Goal: Information Seeking & Learning: Learn about a topic

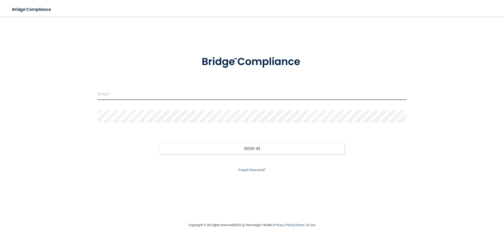
click at [117, 99] on input "email" at bounding box center [251, 94] width 309 height 12
type input "[EMAIL_ADDRESS][DOMAIN_NAME]"
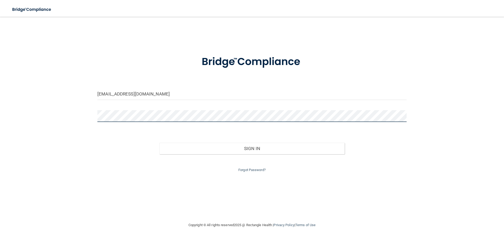
click at [159, 143] on button "Sign In" at bounding box center [252, 149] width 186 height 12
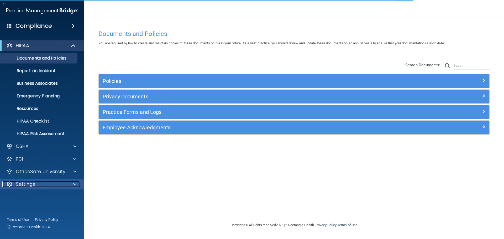
click at [49, 187] on div "Settings" at bounding box center [34, 184] width 65 height 6
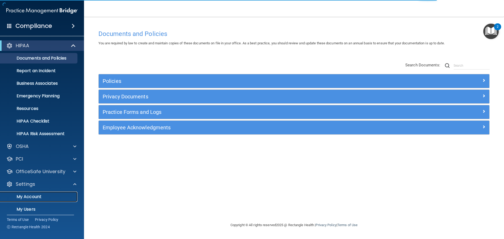
click at [27, 198] on p "My Account" at bounding box center [39, 196] width 72 height 5
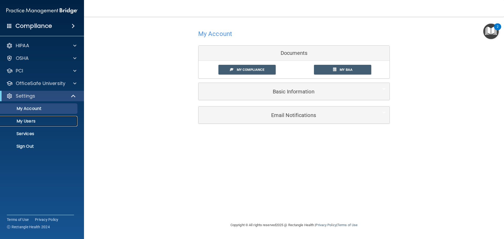
drag, startPoint x: 25, startPoint y: 120, endPoint x: 25, endPoint y: 125, distance: 5.3
click at [25, 120] on p "My Users" at bounding box center [39, 121] width 72 height 5
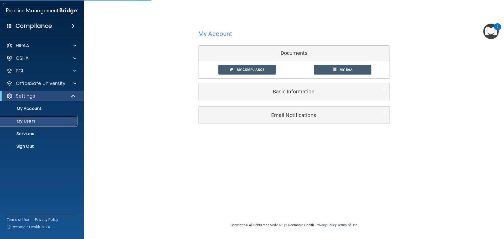
select select "20"
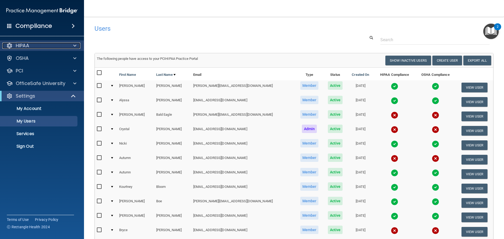
click at [76, 45] on div at bounding box center [73, 46] width 13 height 6
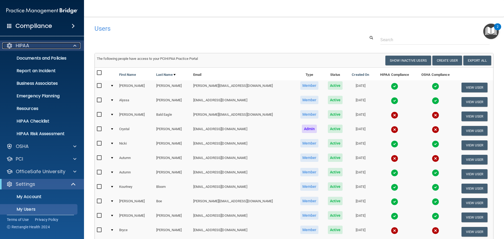
click at [73, 44] on div at bounding box center [73, 46] width 13 height 6
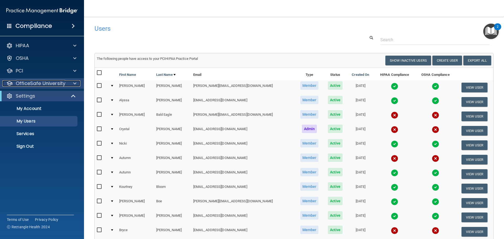
click at [36, 84] on p "OfficeSafe University" at bounding box center [41, 83] width 50 height 6
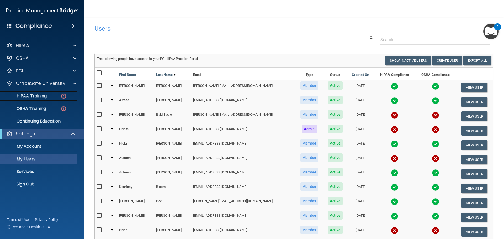
click at [38, 96] on p "HIPAA Training" at bounding box center [24, 95] width 43 height 5
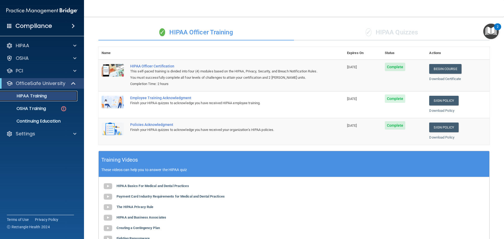
scroll to position [29, 0]
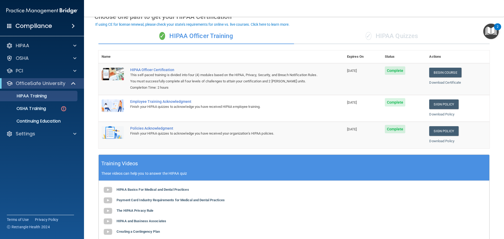
drag, startPoint x: 371, startPoint y: 38, endPoint x: 368, endPoint y: 38, distance: 2.9
click at [371, 38] on div "✓ HIPAA Quizzes" at bounding box center [392, 36] width 196 height 16
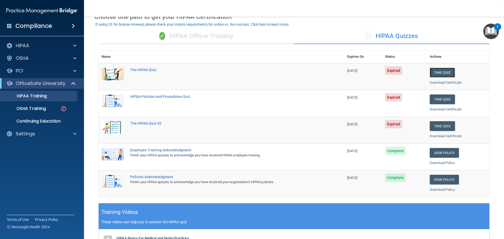
click at [441, 72] on button "Take Quiz" at bounding box center [442, 73] width 25 height 10
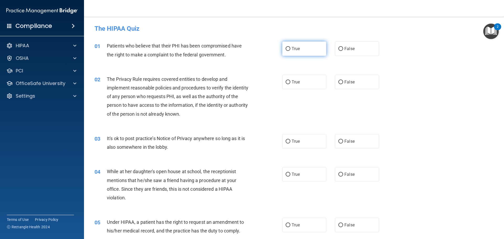
click at [313, 49] on label "True" at bounding box center [304, 48] width 44 height 14
click at [290, 49] on input "True" at bounding box center [288, 49] width 5 height 4
radio input "true"
click at [292, 82] on span "True" at bounding box center [296, 82] width 8 height 5
click at [290, 82] on input "True" at bounding box center [288, 82] width 5 height 4
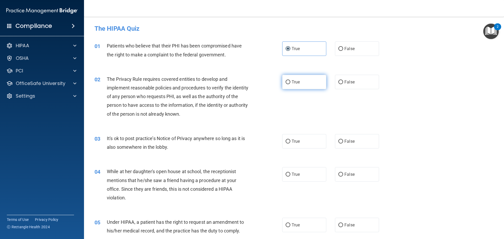
radio input "true"
click at [355, 142] on label "False" at bounding box center [357, 141] width 44 height 14
click at [343, 142] on input "False" at bounding box center [340, 142] width 5 height 4
radio input "true"
click at [354, 174] on label "False" at bounding box center [357, 174] width 44 height 14
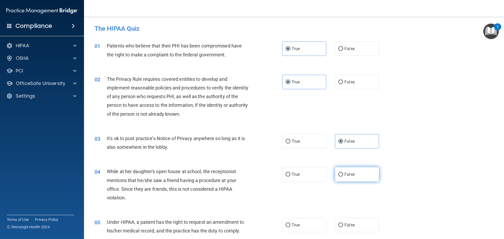
click at [343, 174] on input "False" at bounding box center [340, 175] width 5 height 4
radio input "true"
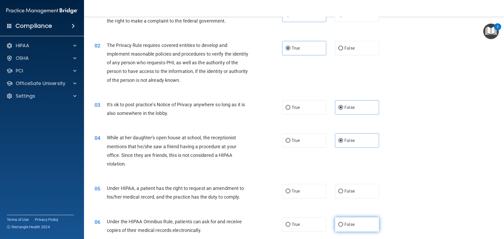
scroll to position [52, 0]
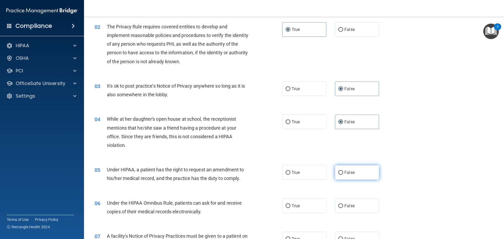
click at [349, 172] on span "False" at bounding box center [349, 172] width 10 height 5
click at [343, 172] on input "False" at bounding box center [340, 173] width 5 height 4
radio input "true"
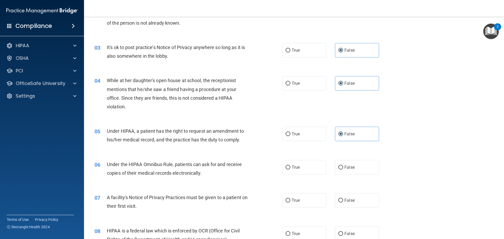
scroll to position [105, 0]
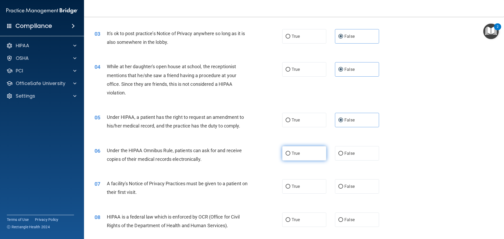
click at [298, 154] on label "True" at bounding box center [304, 153] width 44 height 14
click at [290, 154] on input "True" at bounding box center [288, 154] width 5 height 4
radio input "true"
click at [297, 185] on span "True" at bounding box center [296, 186] width 8 height 5
click at [290, 185] on input "True" at bounding box center [288, 187] width 5 height 4
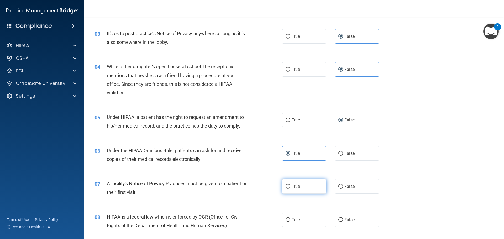
radio input "true"
click at [296, 215] on label "True" at bounding box center [304, 220] width 44 height 14
click at [290, 218] on input "True" at bounding box center [288, 220] width 5 height 4
radio input "true"
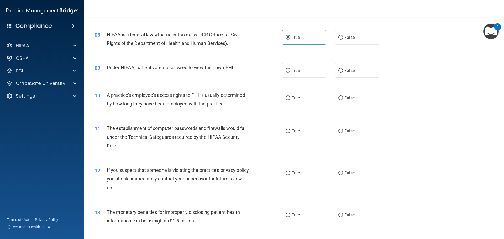
scroll to position [289, 0]
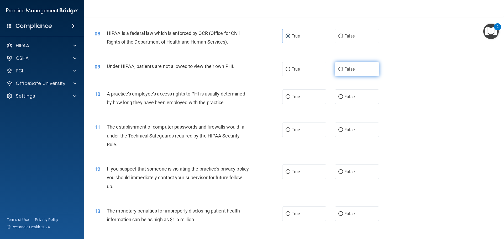
click at [341, 66] on label "False" at bounding box center [357, 69] width 44 height 14
click at [341, 67] on input "False" at bounding box center [340, 69] width 5 height 4
radio input "true"
click at [344, 98] on span "False" at bounding box center [349, 96] width 10 height 5
click at [343, 98] on input "False" at bounding box center [340, 97] width 5 height 4
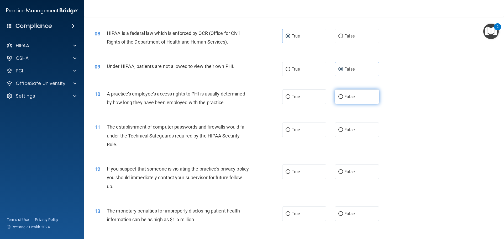
radio input "true"
click at [289, 129] on label "True" at bounding box center [304, 130] width 44 height 14
click at [289, 129] on input "True" at bounding box center [288, 130] width 5 height 4
radio input "true"
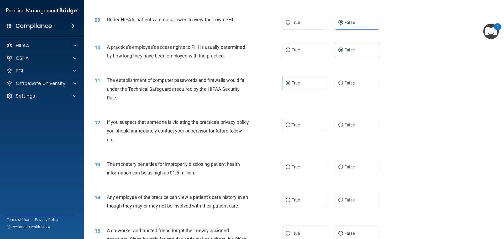
scroll to position [341, 0]
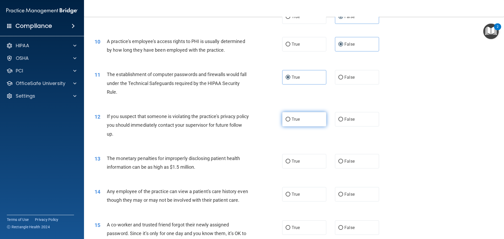
click at [289, 118] on label "True" at bounding box center [304, 119] width 44 height 14
click at [289, 118] on input "True" at bounding box center [288, 120] width 5 height 4
radio input "true"
click at [295, 164] on label "True" at bounding box center [304, 161] width 44 height 14
click at [290, 163] on input "True" at bounding box center [288, 162] width 5 height 4
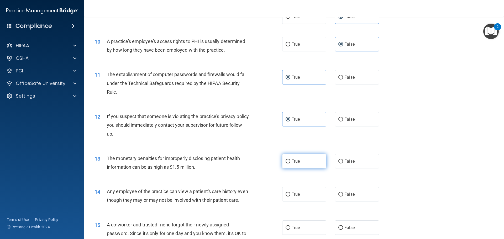
radio input "true"
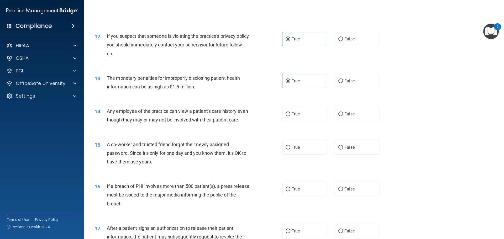
scroll to position [446, 0]
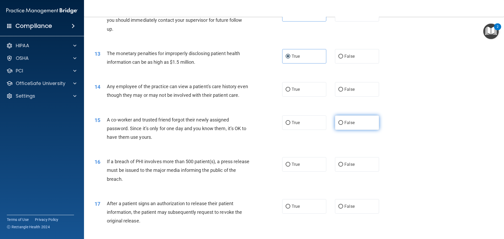
click at [354, 129] on label "False" at bounding box center [357, 122] width 44 height 14
click at [343, 125] on input "False" at bounding box center [340, 123] width 5 height 4
radio input "true"
click at [338, 92] on input "False" at bounding box center [340, 90] width 5 height 4
radio input "true"
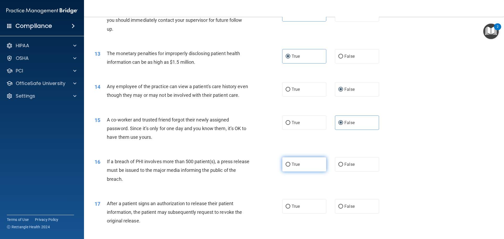
click at [303, 172] on label "True" at bounding box center [304, 164] width 44 height 14
click at [290, 167] on input "True" at bounding box center [288, 165] width 5 height 4
radio input "true"
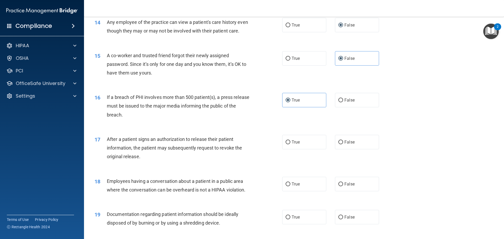
scroll to position [525, 0]
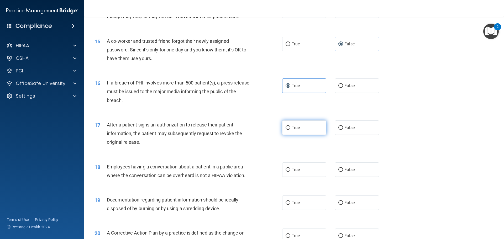
click at [297, 130] on span "True" at bounding box center [296, 127] width 8 height 5
click at [290, 130] on input "True" at bounding box center [288, 128] width 5 height 4
radio input "true"
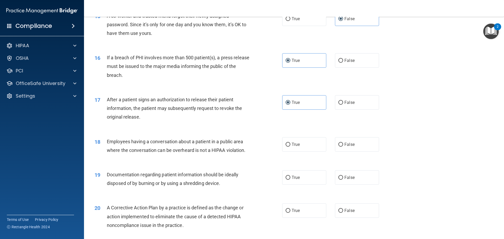
scroll to position [577, 0]
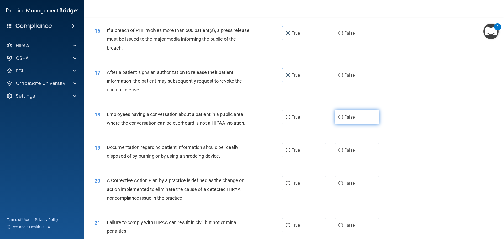
click at [346, 120] on span "False" at bounding box center [349, 117] width 10 height 5
click at [343, 119] on input "False" at bounding box center [340, 117] width 5 height 4
radio input "true"
click at [287, 152] on input "True" at bounding box center [288, 151] width 5 height 4
radio input "true"
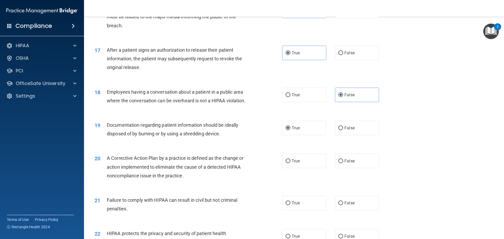
scroll to position [604, 0]
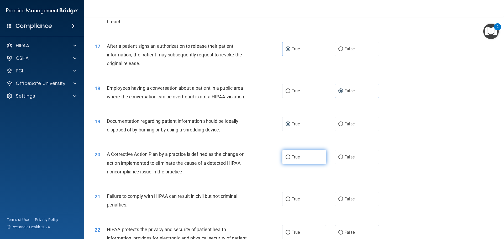
click at [297, 160] on span "True" at bounding box center [296, 157] width 8 height 5
click at [290, 159] on input "True" at bounding box center [288, 157] width 5 height 4
radio input "true"
click at [365, 206] on label "False" at bounding box center [357, 199] width 44 height 14
click at [343, 201] on input "False" at bounding box center [340, 199] width 5 height 4
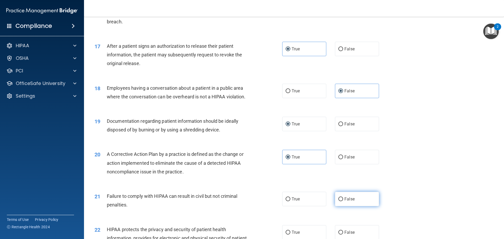
radio input "true"
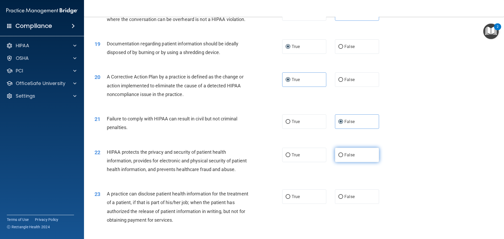
scroll to position [682, 0]
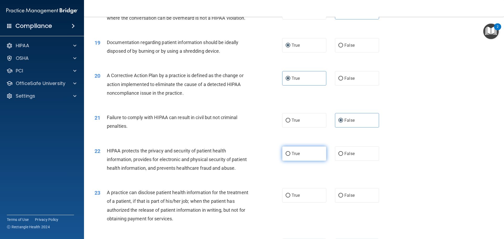
click at [311, 160] on label "True" at bounding box center [304, 153] width 44 height 14
click at [290, 156] on input "True" at bounding box center [288, 154] width 5 height 4
radio input "true"
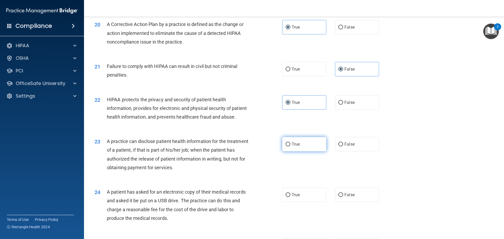
scroll to position [735, 0]
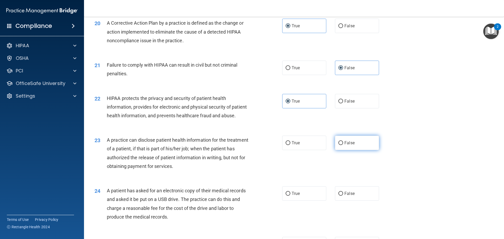
click at [341, 150] on label "False" at bounding box center [357, 143] width 44 height 14
click at [341, 145] on input "False" at bounding box center [340, 143] width 5 height 4
radio input "true"
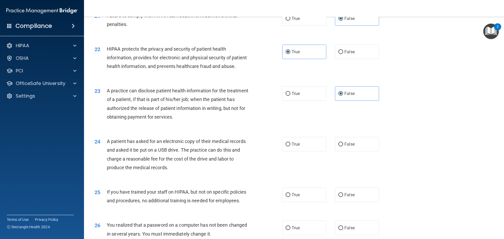
scroll to position [787, 0]
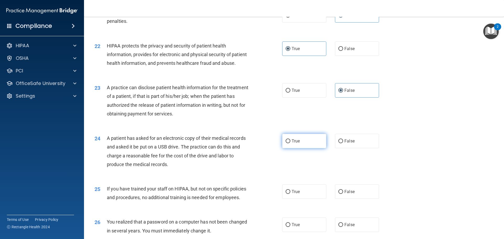
click at [305, 148] on label "True" at bounding box center [304, 141] width 44 height 14
click at [290, 143] on input "True" at bounding box center [288, 141] width 5 height 4
radio input "true"
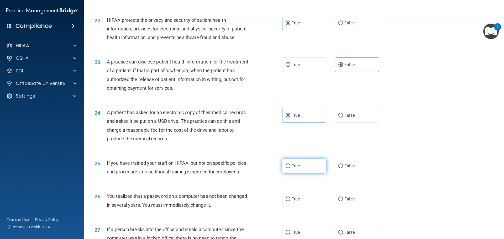
scroll to position [814, 0]
click at [300, 173] on label "True" at bounding box center [304, 165] width 44 height 14
click at [290, 168] on input "True" at bounding box center [288, 166] width 5 height 4
radio input "true"
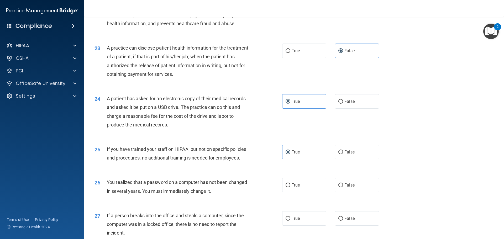
scroll to position [840, 0]
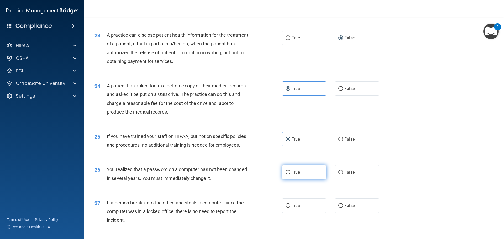
click at [302, 179] on label "True" at bounding box center [304, 172] width 44 height 14
click at [290, 175] on input "True" at bounding box center [288, 173] width 5 height 4
radio input "true"
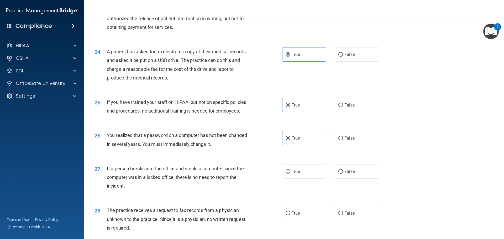
scroll to position [892, 0]
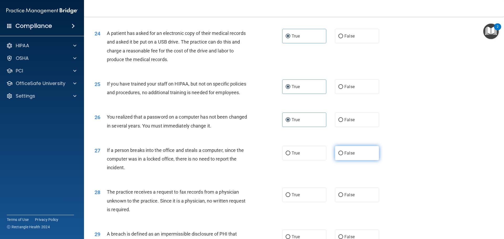
click at [344, 156] on span "False" at bounding box center [349, 153] width 10 height 5
click at [343, 155] on input "False" at bounding box center [340, 153] width 5 height 4
radio input "true"
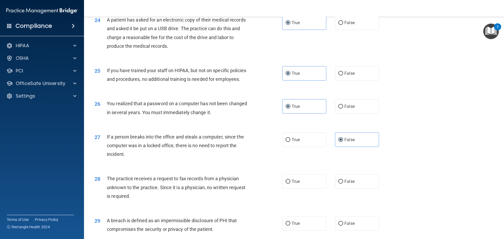
scroll to position [918, 0]
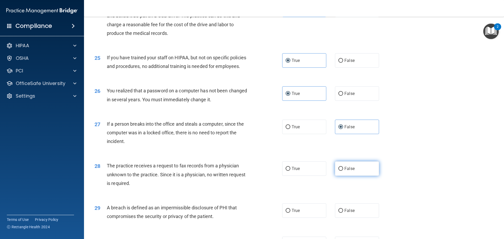
click at [353, 176] on label "False" at bounding box center [357, 168] width 44 height 14
click at [343, 171] on input "False" at bounding box center [340, 169] width 5 height 4
radio input "true"
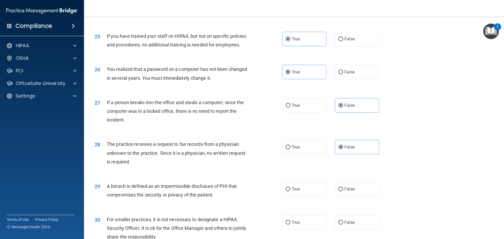
scroll to position [971, 0]
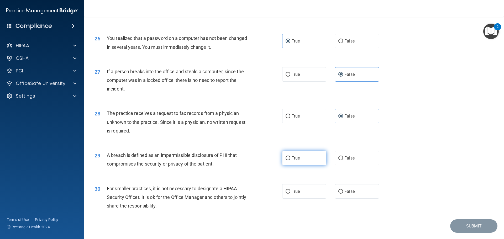
click at [302, 165] on label "True" at bounding box center [304, 158] width 44 height 14
click at [290, 160] on input "True" at bounding box center [288, 158] width 5 height 4
radio input "true"
click at [350, 199] on label "False" at bounding box center [357, 191] width 44 height 14
click at [343, 194] on input "False" at bounding box center [340, 192] width 5 height 4
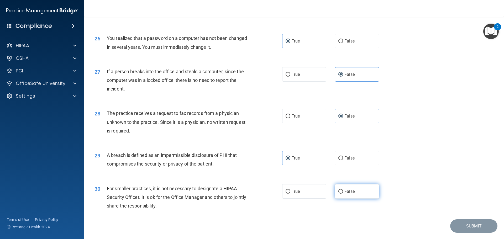
radio input "true"
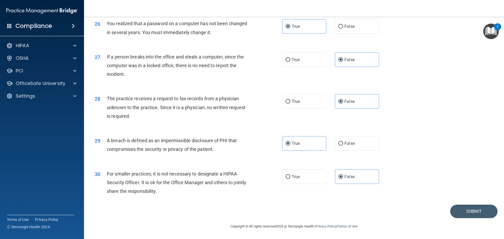
scroll to position [1003, 0]
click at [457, 212] on button "Submit" at bounding box center [473, 211] width 47 height 13
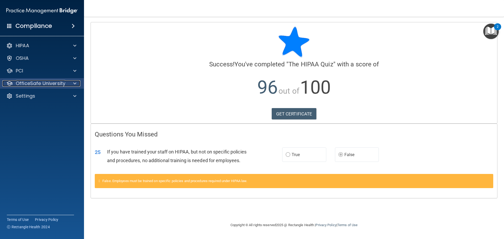
click at [37, 83] on p "OfficeSafe University" at bounding box center [41, 83] width 50 height 6
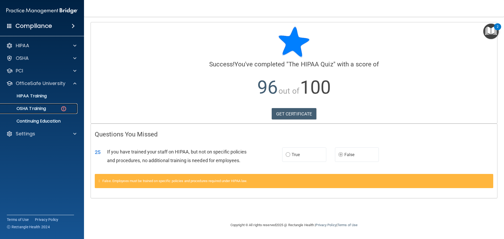
click at [38, 105] on link "OSHA Training" at bounding box center [36, 108] width 83 height 10
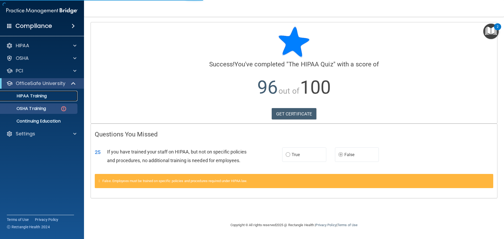
click at [52, 96] on div "HIPAA Training" at bounding box center [39, 95] width 72 height 5
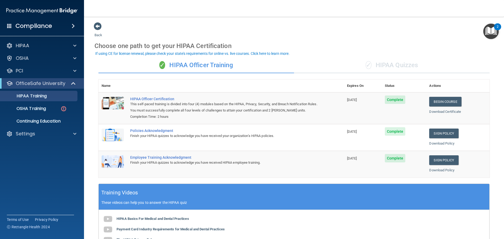
click at [392, 59] on div "✓ HIPAA Quizzes" at bounding box center [392, 65] width 196 height 16
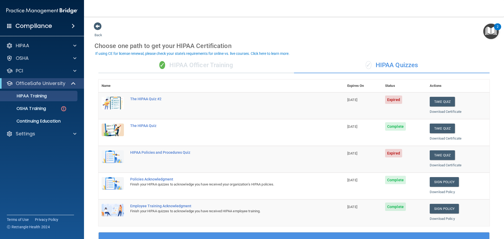
click at [389, 100] on span "Expired" at bounding box center [393, 100] width 17 height 8
click at [441, 98] on button "Take Quiz" at bounding box center [442, 102] width 25 height 10
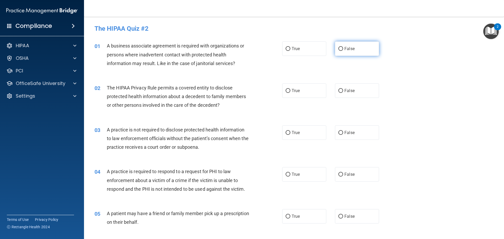
click at [356, 51] on label "False" at bounding box center [357, 48] width 44 height 14
click at [343, 51] on input "False" at bounding box center [340, 49] width 5 height 4
radio input "true"
click at [282, 90] on label "True" at bounding box center [304, 90] width 44 height 14
click at [286, 90] on input "True" at bounding box center [288, 91] width 5 height 4
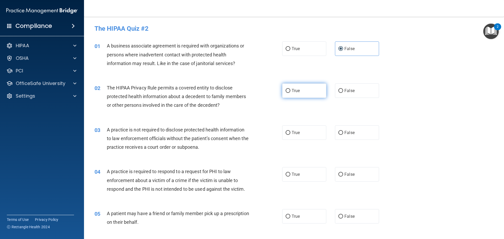
radio input "true"
click at [359, 133] on label "False" at bounding box center [357, 132] width 44 height 14
click at [343, 133] on input "False" at bounding box center [340, 133] width 5 height 4
radio input "true"
click at [303, 175] on label "True" at bounding box center [304, 174] width 44 height 14
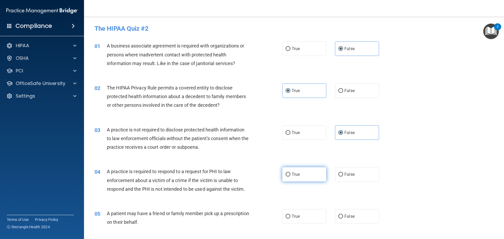
click at [290, 175] on input "True" at bounding box center [288, 175] width 5 height 4
radio input "true"
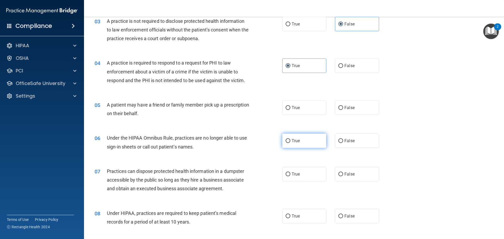
scroll to position [131, 0]
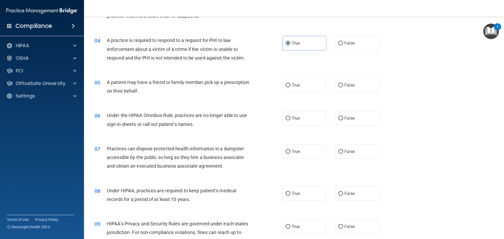
click at [302, 93] on div "05 A patient may have a friend or family member pick up a prescription on their…" at bounding box center [294, 87] width 407 height 33
click at [282, 84] on label "True" at bounding box center [304, 85] width 44 height 14
click at [286, 84] on input "True" at bounding box center [288, 85] width 5 height 4
radio input "true"
click at [344, 116] on span "False" at bounding box center [349, 118] width 10 height 5
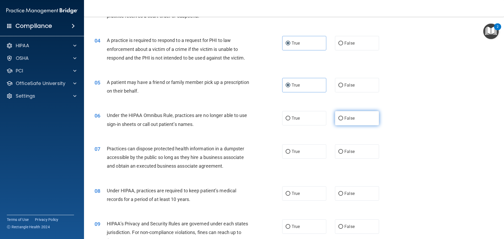
click at [342, 117] on input "False" at bounding box center [340, 119] width 5 height 4
radio input "true"
click at [344, 150] on span "False" at bounding box center [349, 151] width 10 height 5
click at [343, 150] on input "False" at bounding box center [340, 152] width 5 height 4
radio input "true"
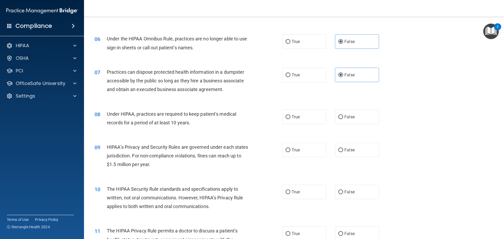
scroll to position [210, 0]
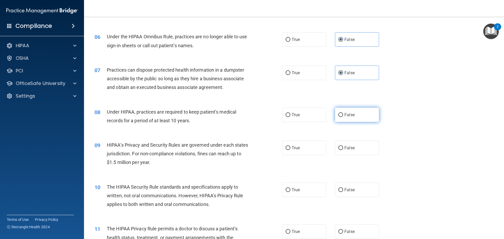
click at [345, 113] on span "False" at bounding box center [349, 114] width 10 height 5
click at [343, 113] on input "False" at bounding box center [340, 115] width 5 height 4
radio input "true"
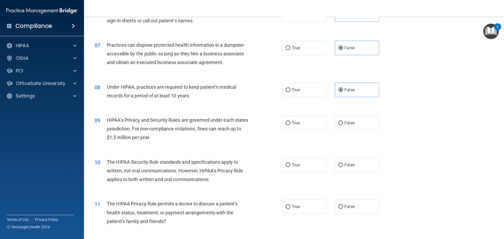
scroll to position [236, 0]
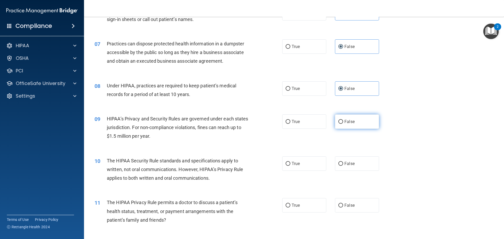
click at [348, 124] on label "False" at bounding box center [357, 121] width 44 height 14
click at [343, 124] on input "False" at bounding box center [340, 122] width 5 height 4
radio input "true"
click at [292, 166] on span "True" at bounding box center [296, 163] width 8 height 5
click at [290, 166] on input "True" at bounding box center [288, 164] width 5 height 4
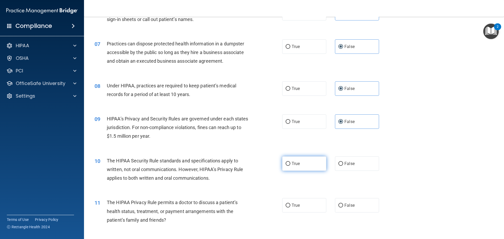
radio input "true"
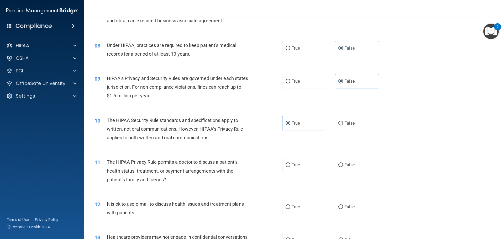
scroll to position [315, 0]
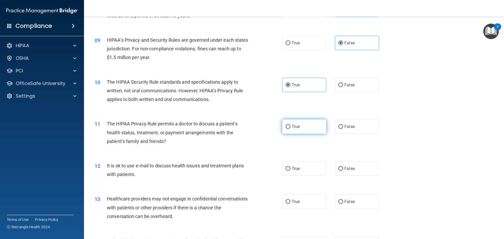
click at [295, 127] on span "True" at bounding box center [296, 126] width 8 height 5
click at [290, 127] on input "True" at bounding box center [288, 127] width 5 height 4
radio input "true"
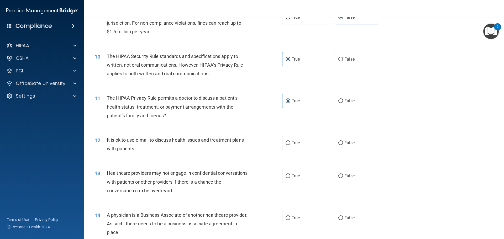
scroll to position [341, 0]
click at [298, 140] on label "True" at bounding box center [304, 142] width 44 height 14
click at [290, 141] on input "True" at bounding box center [288, 143] width 5 height 4
radio input "true"
click at [345, 177] on span "False" at bounding box center [349, 175] width 10 height 5
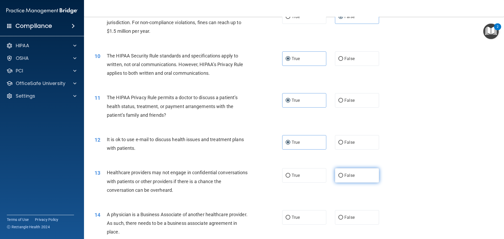
click at [343, 177] on input "False" at bounding box center [340, 176] width 5 height 4
radio input "true"
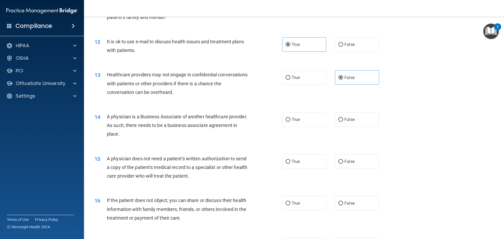
scroll to position [446, 0]
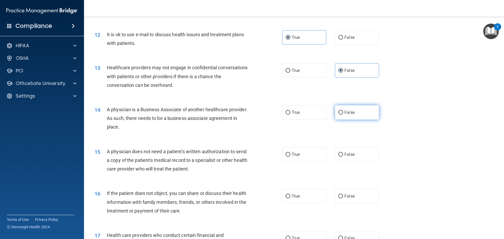
drag, startPoint x: 345, startPoint y: 103, endPoint x: 345, endPoint y: 107, distance: 3.9
click at [346, 103] on div "14 A physician is a Business Associate of another healthcare provider. As such,…" at bounding box center [294, 120] width 407 height 42
click at [345, 112] on span "False" at bounding box center [349, 112] width 10 height 5
click at [343, 112] on input "False" at bounding box center [340, 113] width 5 height 4
radio input "true"
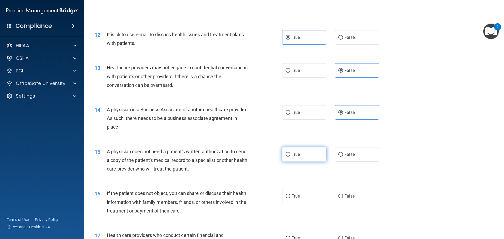
click at [295, 154] on span "True" at bounding box center [296, 154] width 8 height 5
click at [290, 154] on input "True" at bounding box center [288, 155] width 5 height 4
radio input "true"
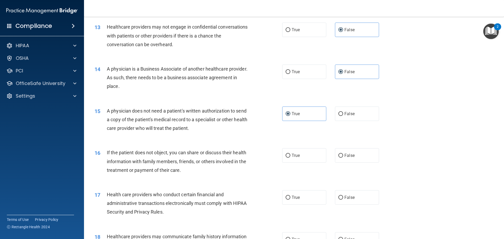
scroll to position [499, 0]
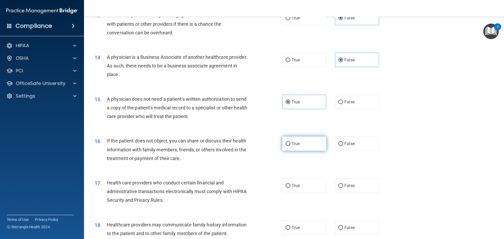
click at [297, 143] on span "True" at bounding box center [296, 143] width 8 height 5
click at [290, 143] on input "True" at bounding box center [288, 144] width 5 height 4
radio input "true"
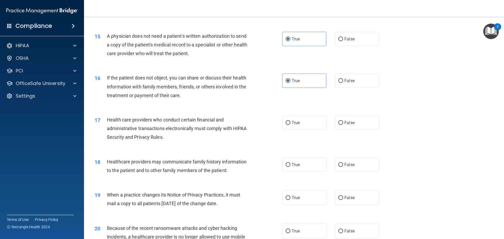
scroll to position [577, 0]
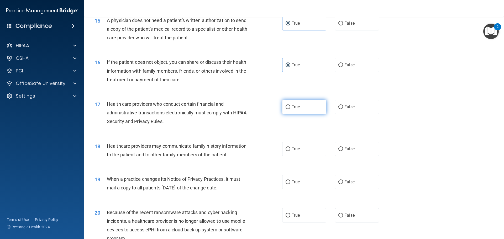
click at [299, 105] on label "True" at bounding box center [304, 107] width 44 height 14
click at [290, 105] on input "True" at bounding box center [288, 107] width 5 height 4
radio input "true"
click at [344, 147] on span "False" at bounding box center [349, 148] width 10 height 5
click at [342, 147] on input "False" at bounding box center [340, 149] width 5 height 4
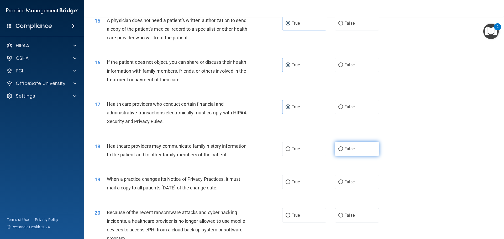
radio input "true"
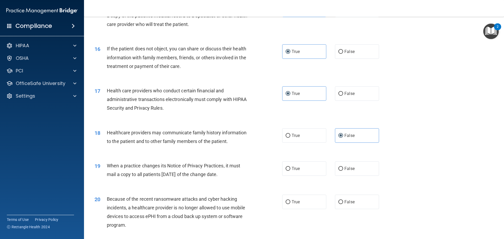
scroll to position [604, 0]
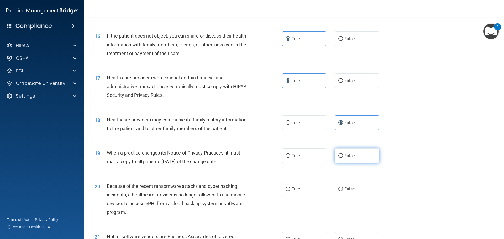
click at [357, 156] on label "False" at bounding box center [357, 156] width 44 height 14
click at [343, 156] on input "False" at bounding box center [340, 156] width 5 height 4
radio input "true"
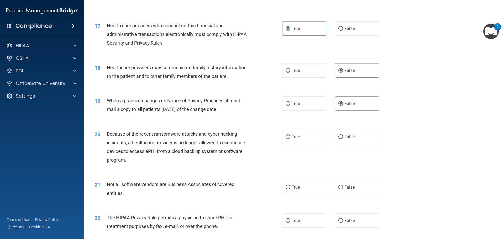
scroll to position [656, 0]
click at [351, 138] on span "False" at bounding box center [349, 136] width 10 height 5
click at [343, 138] on input "False" at bounding box center [340, 137] width 5 height 4
radio input "true"
click at [286, 188] on input "True" at bounding box center [288, 187] width 5 height 4
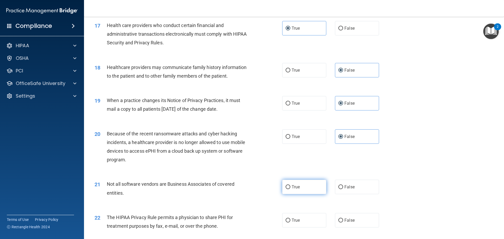
radio input "true"
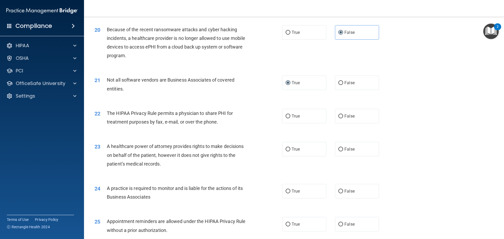
scroll to position [761, 0]
click at [300, 150] on label "True" at bounding box center [304, 148] width 44 height 14
click at [290, 150] on input "True" at bounding box center [288, 149] width 5 height 4
radio input "true"
click at [297, 119] on label "True" at bounding box center [304, 115] width 44 height 14
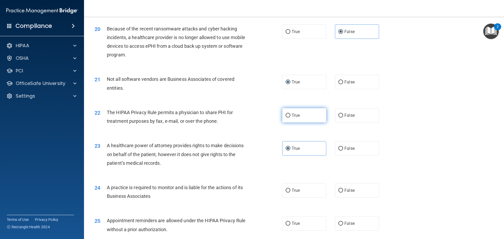
click at [290, 118] on input "True" at bounding box center [288, 116] width 5 height 4
radio input "true"
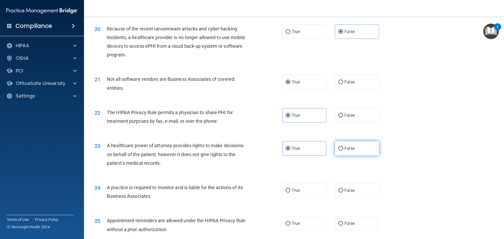
click at [352, 146] on label "False" at bounding box center [357, 148] width 44 height 14
click at [343, 147] on input "False" at bounding box center [340, 149] width 5 height 4
radio input "true"
radio input "false"
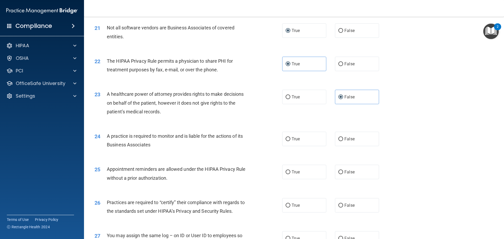
scroll to position [814, 0]
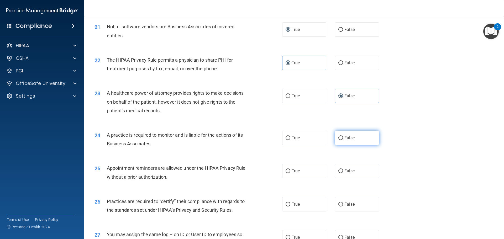
click at [343, 131] on label "False" at bounding box center [357, 138] width 44 height 14
click at [343, 136] on input "False" at bounding box center [340, 138] width 5 height 4
radio input "true"
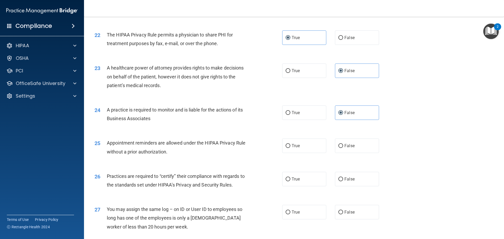
scroll to position [840, 0]
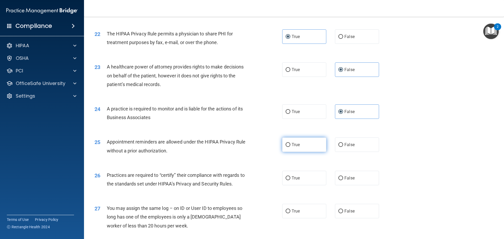
click at [293, 142] on span "True" at bounding box center [296, 144] width 8 height 5
click at [290, 143] on input "True" at bounding box center [288, 145] width 5 height 4
radio input "true"
click at [344, 177] on span "False" at bounding box center [349, 178] width 10 height 5
click at [342, 177] on input "False" at bounding box center [340, 178] width 5 height 4
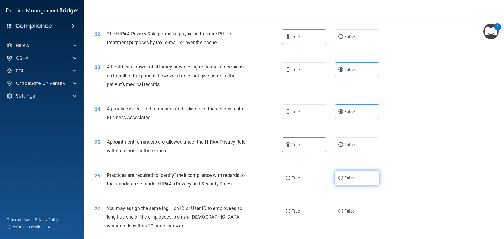
radio input "true"
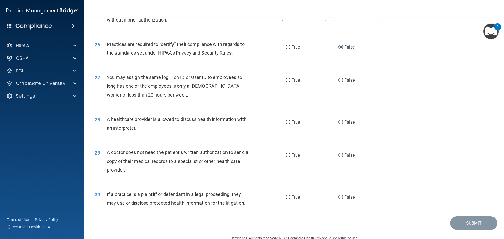
scroll to position [971, 0]
click at [345, 80] on span "False" at bounding box center [349, 79] width 10 height 5
click at [343, 80] on input "False" at bounding box center [340, 80] width 5 height 4
radio input "true"
click at [309, 120] on label "True" at bounding box center [304, 122] width 44 height 14
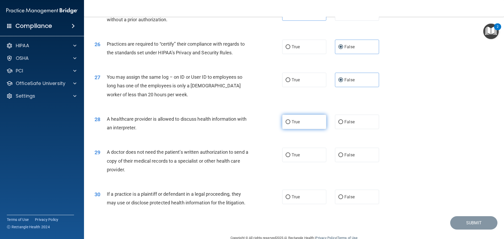
click at [290, 120] on input "True" at bounding box center [288, 122] width 5 height 4
radio input "true"
click at [304, 153] on label "True" at bounding box center [304, 155] width 44 height 14
click at [290, 153] on input "True" at bounding box center [288, 155] width 5 height 4
radio input "true"
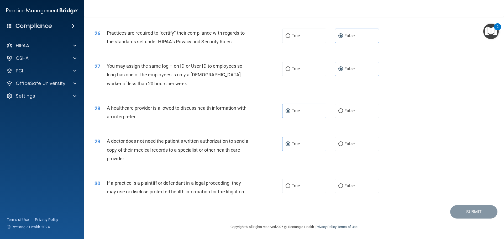
scroll to position [983, 0]
click at [304, 185] on label "True" at bounding box center [304, 185] width 44 height 14
click at [290, 185] on input "True" at bounding box center [288, 186] width 5 height 4
radio input "true"
click at [456, 209] on button "Submit" at bounding box center [473, 211] width 47 height 13
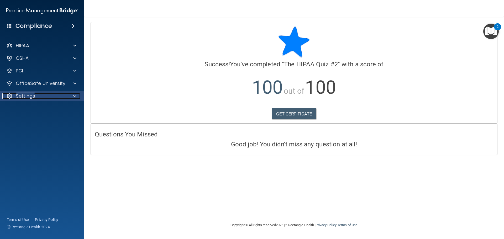
click at [32, 96] on p "Settings" at bounding box center [25, 96] width 19 height 6
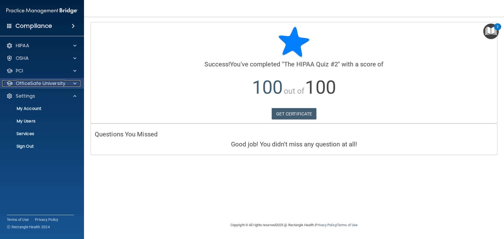
click at [31, 85] on p "OfficeSafe University" at bounding box center [41, 83] width 50 height 6
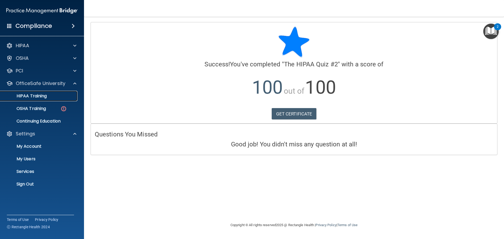
click at [42, 94] on p "HIPAA Training" at bounding box center [24, 95] width 43 height 5
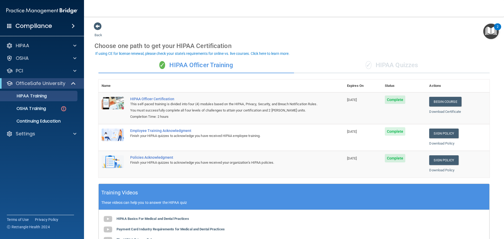
drag, startPoint x: 419, startPoint y: 64, endPoint x: 419, endPoint y: 67, distance: 2.9
click at [419, 64] on div "✓ HIPAA Quizzes" at bounding box center [392, 65] width 196 height 16
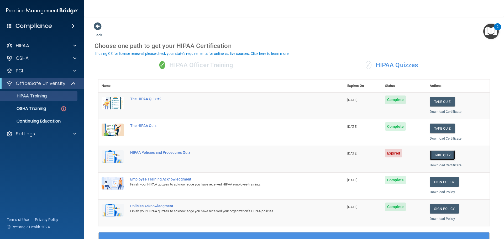
click at [435, 156] on button "Take Quiz" at bounding box center [442, 155] width 25 height 10
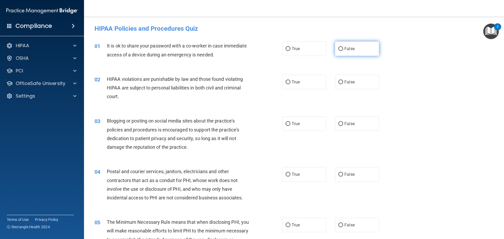
click at [351, 49] on span "False" at bounding box center [349, 48] width 10 height 5
click at [343, 49] on input "False" at bounding box center [340, 49] width 5 height 4
radio input "true"
click at [293, 85] on label "True" at bounding box center [304, 82] width 44 height 14
click at [290, 84] on input "True" at bounding box center [288, 82] width 5 height 4
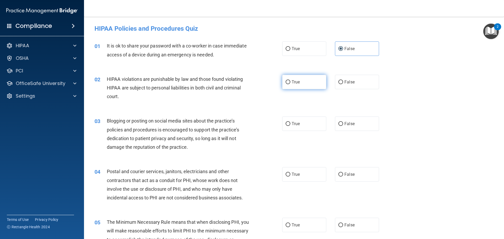
radio input "true"
drag, startPoint x: 349, startPoint y: 118, endPoint x: 345, endPoint y: 119, distance: 4.9
click at [349, 118] on label "False" at bounding box center [357, 124] width 44 height 14
click at [343, 122] on input "False" at bounding box center [340, 124] width 5 height 4
radio input "true"
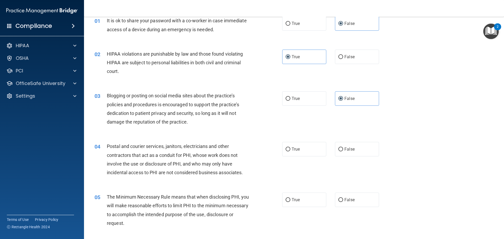
scroll to position [26, 0]
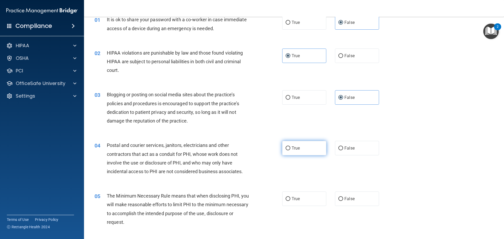
click at [293, 146] on span "True" at bounding box center [296, 148] width 8 height 5
click at [290, 146] on input "True" at bounding box center [288, 148] width 5 height 4
radio input "true"
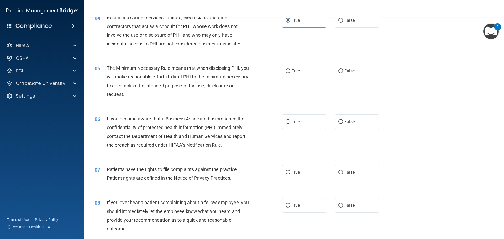
scroll to position [157, 0]
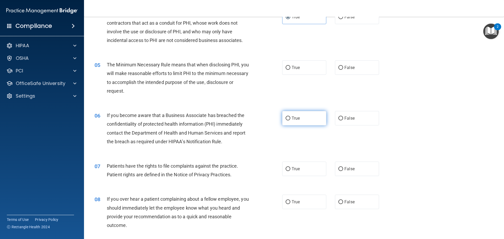
click at [304, 120] on label "True" at bounding box center [304, 118] width 44 height 14
click at [290, 120] on input "True" at bounding box center [288, 119] width 5 height 4
radio input "true"
click at [298, 75] on div "05 The Minimum Necessary Rule means that when disclosing PHI, you will make rea…" at bounding box center [294, 79] width 407 height 51
click at [299, 66] on label "True" at bounding box center [304, 67] width 44 height 14
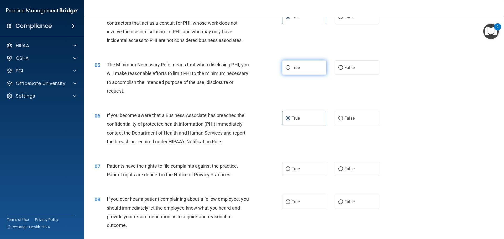
click at [290, 66] on input "True" at bounding box center [288, 68] width 5 height 4
radio input "true"
click at [348, 117] on span "False" at bounding box center [349, 118] width 10 height 5
click at [343, 117] on input "False" at bounding box center [340, 119] width 5 height 4
radio input "true"
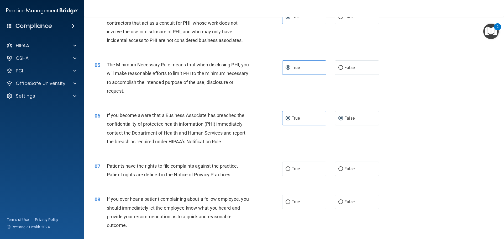
radio input "false"
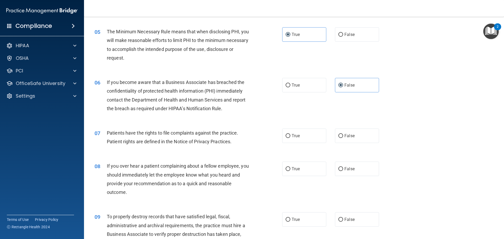
scroll to position [210, 0]
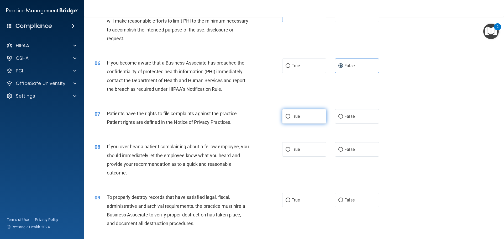
drag, startPoint x: 297, startPoint y: 111, endPoint x: 296, endPoint y: 116, distance: 4.9
click at [297, 113] on label "True" at bounding box center [304, 116] width 44 height 14
click at [290, 115] on input "True" at bounding box center [288, 117] width 5 height 4
radio input "true"
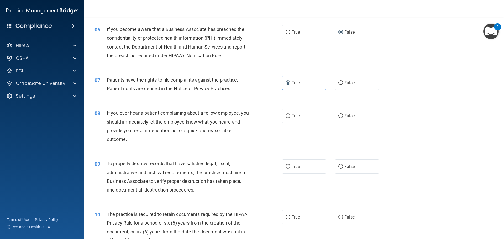
scroll to position [289, 0]
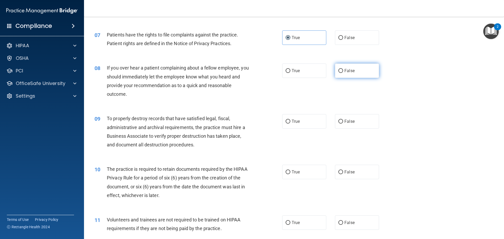
click at [344, 72] on span "False" at bounding box center [349, 70] width 10 height 5
click at [343, 72] on input "False" at bounding box center [340, 71] width 5 height 4
radio input "true"
drag, startPoint x: 345, startPoint y: 121, endPoint x: 328, endPoint y: 122, distance: 16.8
click at [344, 121] on span "False" at bounding box center [349, 121] width 10 height 5
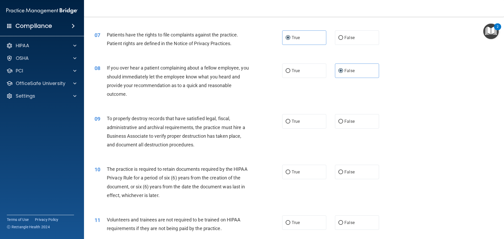
click at [343, 121] on input "False" at bounding box center [340, 122] width 5 height 4
radio input "true"
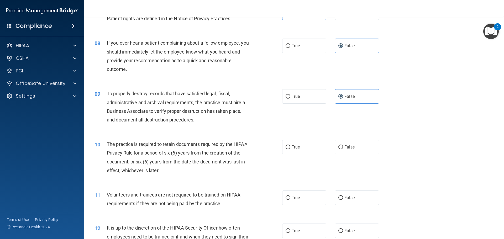
scroll to position [315, 0]
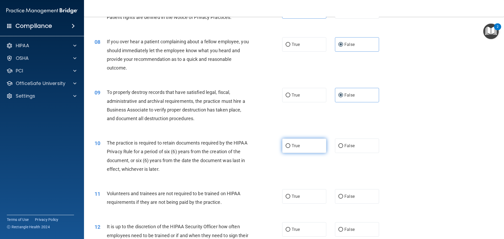
click at [300, 150] on label "True" at bounding box center [304, 146] width 44 height 14
click at [290, 148] on input "True" at bounding box center [288, 146] width 5 height 4
radio input "true"
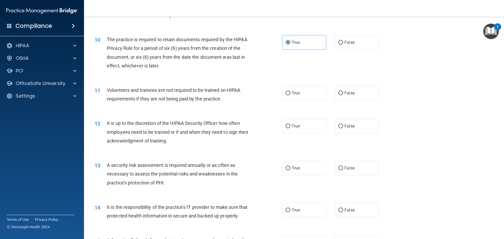
scroll to position [420, 0]
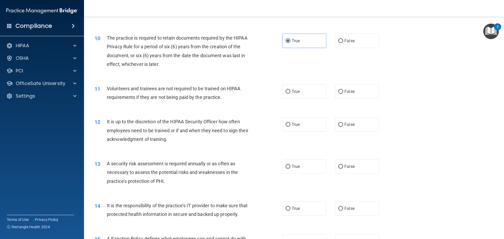
drag, startPoint x: 342, startPoint y: 89, endPoint x: 168, endPoint y: 129, distance: 178.2
click at [342, 89] on label "False" at bounding box center [357, 91] width 44 height 14
click at [342, 90] on input "False" at bounding box center [340, 92] width 5 height 4
radio input "true"
click at [349, 121] on label "False" at bounding box center [357, 124] width 44 height 14
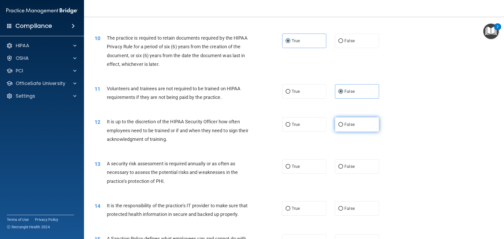
click at [343, 123] on input "False" at bounding box center [340, 125] width 5 height 4
radio input "true"
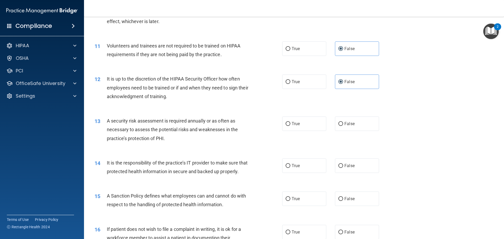
scroll to position [525, 0]
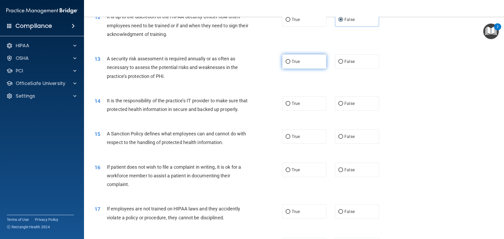
click at [300, 59] on label "True" at bounding box center [304, 61] width 44 height 14
click at [290, 60] on input "True" at bounding box center [288, 62] width 5 height 4
radio input "true"
click at [351, 104] on span "False" at bounding box center [349, 103] width 10 height 5
click at [343, 104] on input "False" at bounding box center [340, 104] width 5 height 4
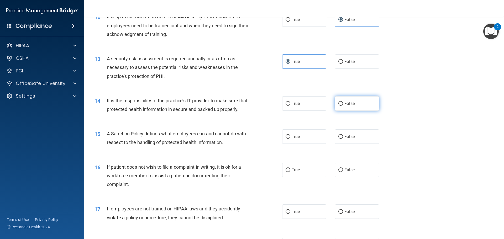
radio input "true"
click at [354, 144] on label "False" at bounding box center [357, 136] width 44 height 14
click at [343, 139] on input "False" at bounding box center [340, 137] width 5 height 4
radio input "true"
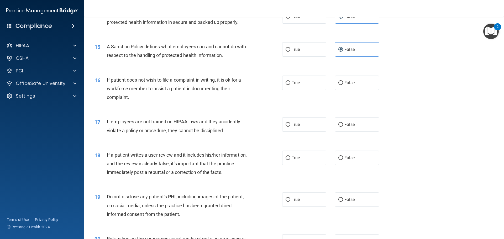
scroll to position [630, 0]
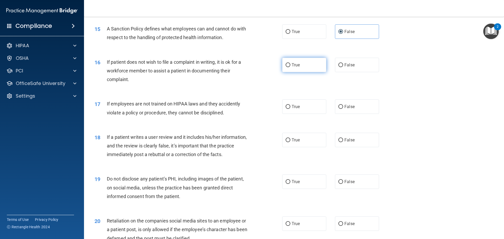
click at [286, 67] on input "True" at bounding box center [288, 65] width 5 height 4
radio input "true"
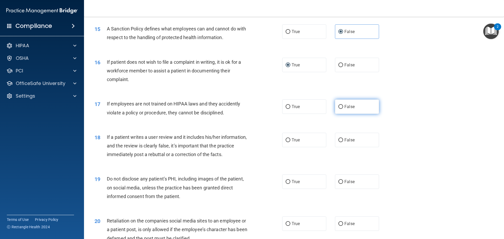
click at [351, 109] on span "False" at bounding box center [349, 106] width 10 height 5
click at [343, 109] on input "False" at bounding box center [340, 107] width 5 height 4
radio input "true"
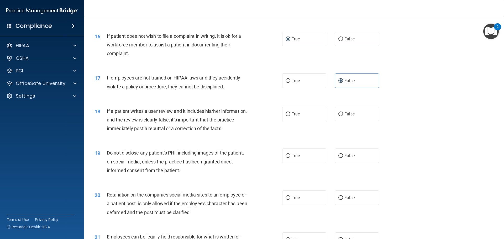
scroll to position [682, 0]
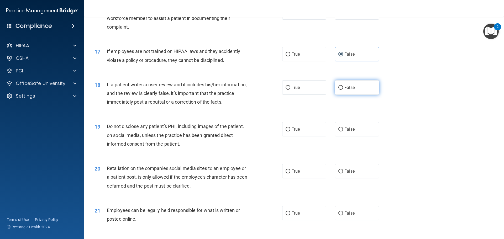
click at [370, 95] on label "False" at bounding box center [357, 87] width 44 height 14
click at [343, 90] on input "False" at bounding box center [340, 88] width 5 height 4
radio input "true"
click at [292, 132] on span "True" at bounding box center [296, 129] width 8 height 5
click at [290, 131] on input "True" at bounding box center [288, 130] width 5 height 4
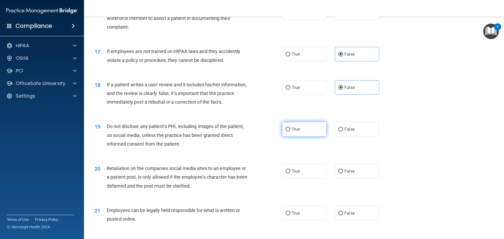
radio input "true"
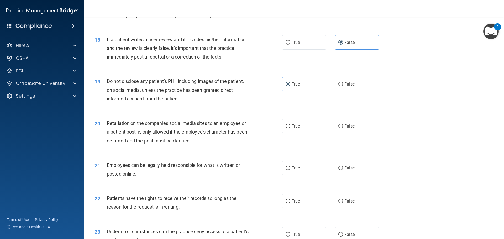
scroll to position [761, 0]
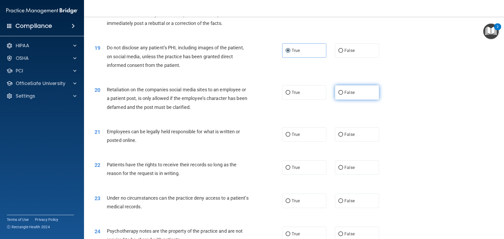
drag, startPoint x: 354, startPoint y: 105, endPoint x: 353, endPoint y: 107, distance: 2.8
click at [354, 100] on label "False" at bounding box center [357, 92] width 44 height 14
click at [343, 95] on input "False" at bounding box center [340, 93] width 5 height 4
radio input "true"
click at [301, 141] on label "True" at bounding box center [304, 134] width 44 height 14
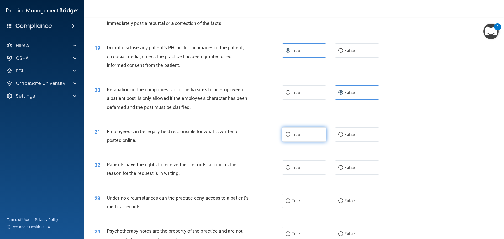
click at [290, 137] on input "True" at bounding box center [288, 135] width 5 height 4
radio input "true"
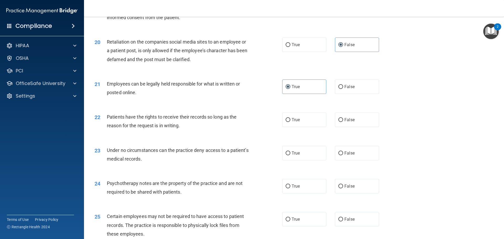
scroll to position [840, 0]
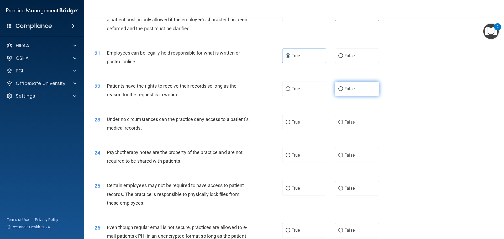
click at [350, 91] on span "False" at bounding box center [349, 88] width 10 height 5
click at [343, 91] on input "False" at bounding box center [340, 89] width 5 height 4
radio input "true"
click at [355, 129] on label "False" at bounding box center [357, 122] width 44 height 14
click at [343, 124] on input "False" at bounding box center [340, 122] width 5 height 4
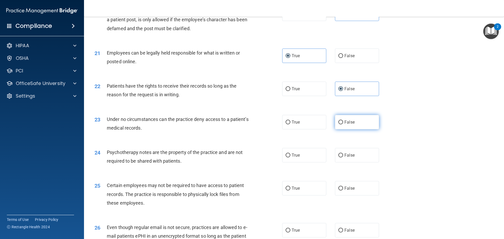
radio input "true"
drag, startPoint x: 292, startPoint y: 167, endPoint x: 288, endPoint y: 171, distance: 5.9
click at [292, 162] on label "True" at bounding box center [304, 155] width 44 height 14
click at [290, 157] on input "True" at bounding box center [288, 156] width 5 height 4
radio input "true"
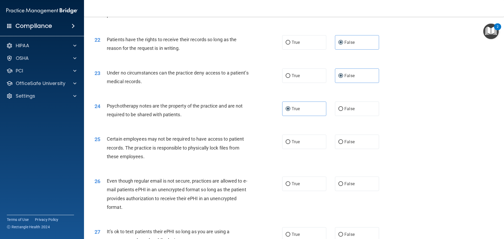
scroll to position [892, 0]
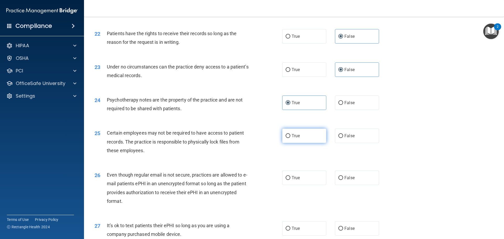
click at [303, 143] on label "True" at bounding box center [304, 136] width 44 height 14
click at [290, 138] on input "True" at bounding box center [288, 136] width 5 height 4
radio input "true"
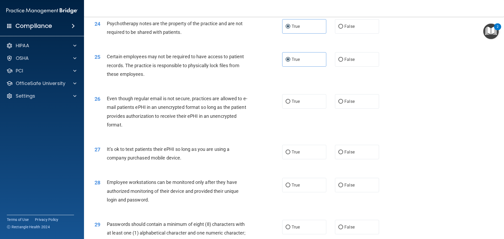
scroll to position [971, 0]
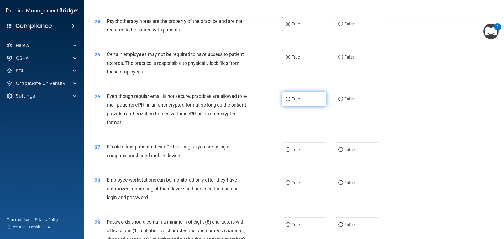
click at [302, 106] on label "True" at bounding box center [304, 99] width 44 height 14
click at [290, 101] on input "True" at bounding box center [288, 99] width 5 height 4
radio input "true"
click at [348, 152] on span "False" at bounding box center [349, 149] width 10 height 5
click at [343, 152] on input "False" at bounding box center [340, 150] width 5 height 4
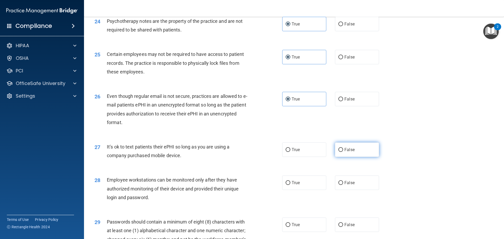
radio input "true"
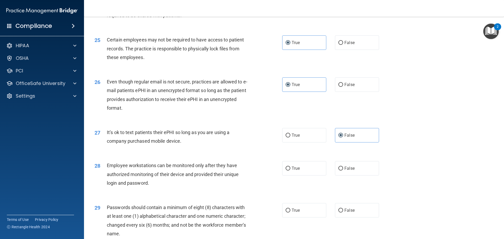
scroll to position [1023, 0]
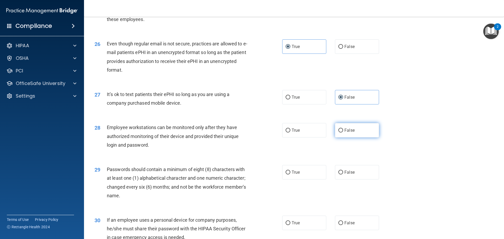
click at [344, 133] on span "False" at bounding box center [349, 130] width 10 height 5
click at [343, 133] on input "False" at bounding box center [340, 131] width 5 height 4
radio input "true"
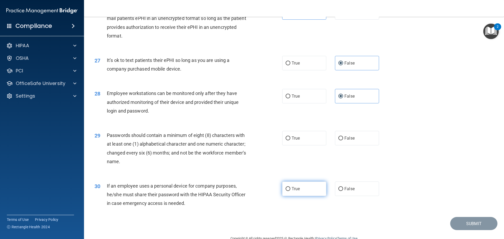
scroll to position [1076, 0]
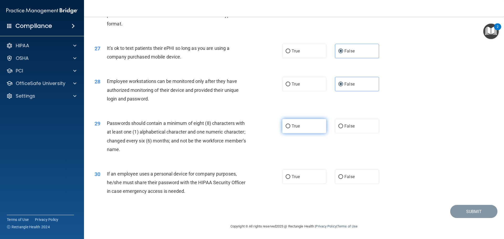
click at [301, 128] on label "True" at bounding box center [304, 126] width 44 height 14
click at [290, 128] on input "True" at bounding box center [288, 126] width 5 height 4
radio input "true"
click at [351, 179] on span "False" at bounding box center [349, 176] width 10 height 5
click at [343, 179] on input "False" at bounding box center [340, 177] width 5 height 4
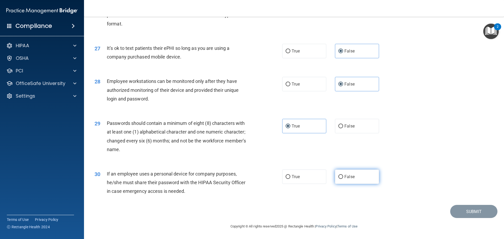
radio input "true"
click at [470, 216] on button "Submit" at bounding box center [473, 211] width 47 height 13
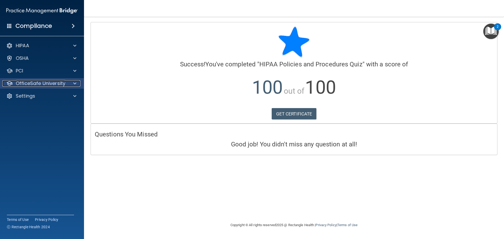
click at [29, 82] on p "OfficeSafe University" at bounding box center [41, 83] width 50 height 6
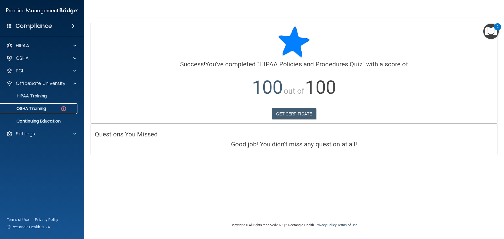
click at [41, 112] on link "OSHA Training" at bounding box center [36, 108] width 83 height 10
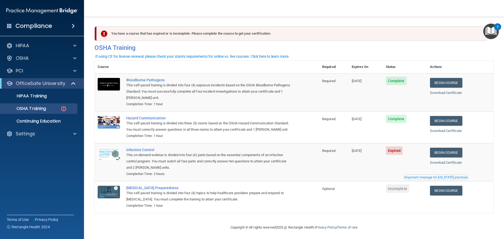
click at [402, 155] on span "Expired" at bounding box center [394, 150] width 17 height 8
click at [446, 157] on link "Begin Course" at bounding box center [446, 153] width 32 height 10
click at [35, 110] on p "OSHA Training" at bounding box center [24, 108] width 43 height 5
click at [32, 107] on p "OSHA Training" at bounding box center [24, 108] width 43 height 5
click at [39, 93] on p "HIPAA Training" at bounding box center [24, 95] width 43 height 5
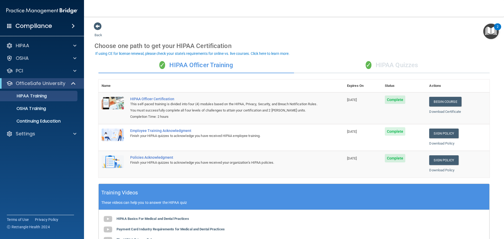
drag, startPoint x: 354, startPoint y: 67, endPoint x: 351, endPoint y: 68, distance: 3.0
click at [358, 67] on div "✓ HIPAA Quizzes" at bounding box center [392, 65] width 196 height 16
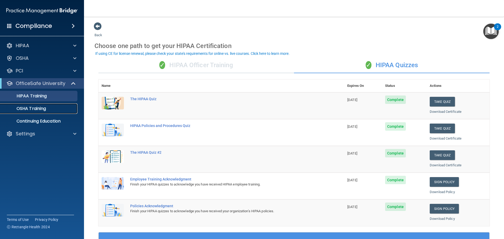
click at [35, 109] on p "OSHA Training" at bounding box center [24, 108] width 43 height 5
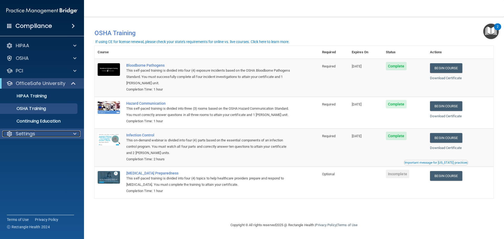
click at [32, 135] on p "Settings" at bounding box center [25, 134] width 19 height 6
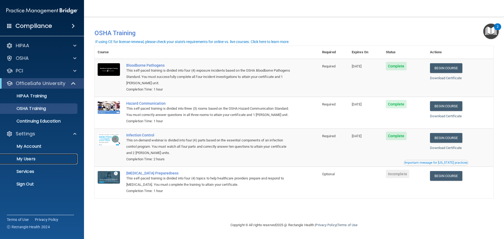
click at [30, 160] on p "My Users" at bounding box center [39, 158] width 72 height 5
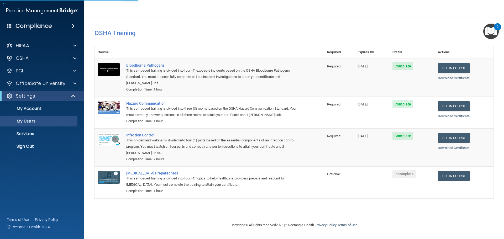
select select "20"
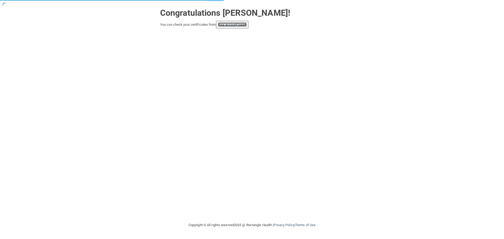
click at [234, 27] on link "your account page!" at bounding box center [232, 25] width 29 height 4
